Goal: Information Seeking & Learning: Learn about a topic

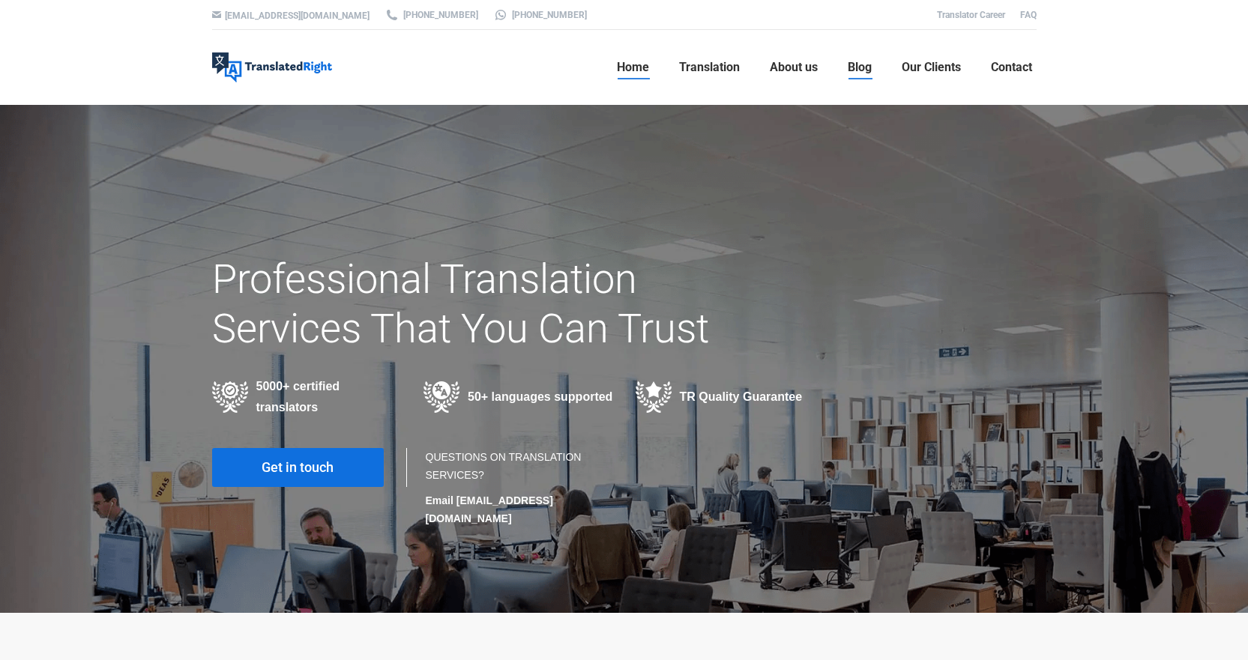
click at [860, 58] on link "Blog" at bounding box center [859, 67] width 33 height 48
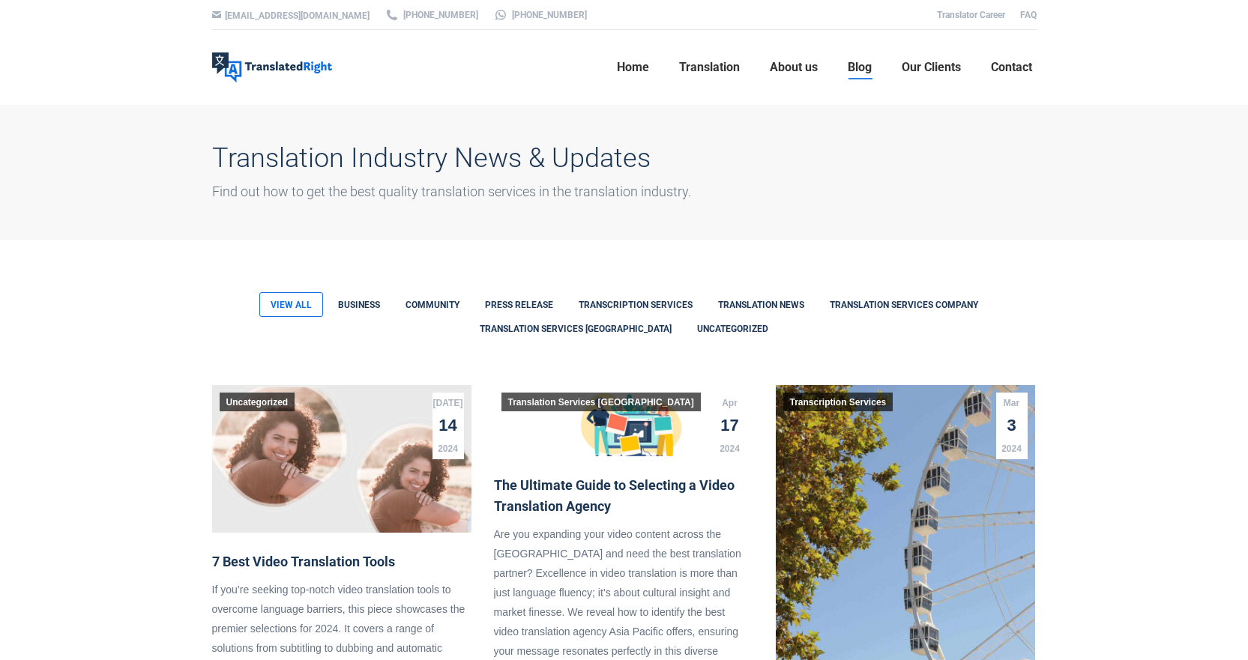
click at [591, 456] on link at bounding box center [623, 420] width 259 height 71
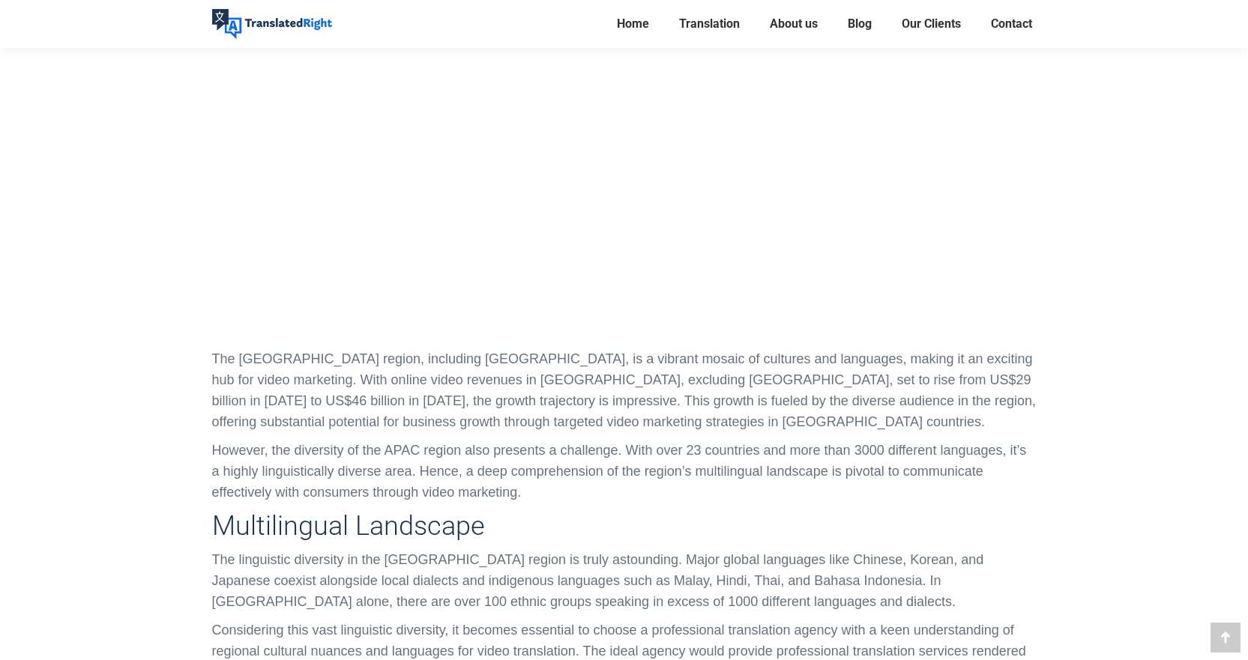
scroll to position [600, 0]
